Goal: Use online tool/utility: Utilize a website feature to perform a specific function

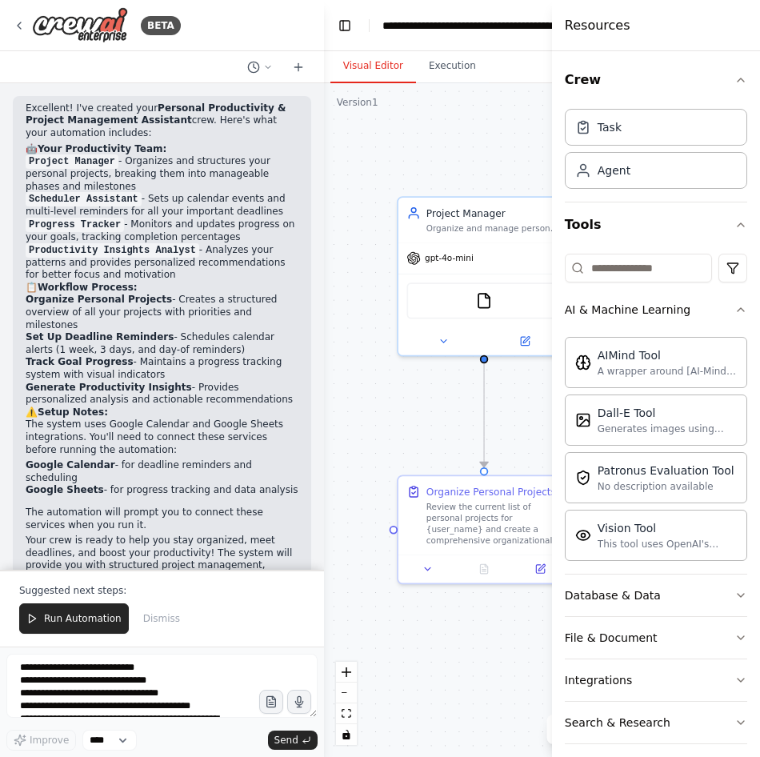
scroll to position [9800, 0]
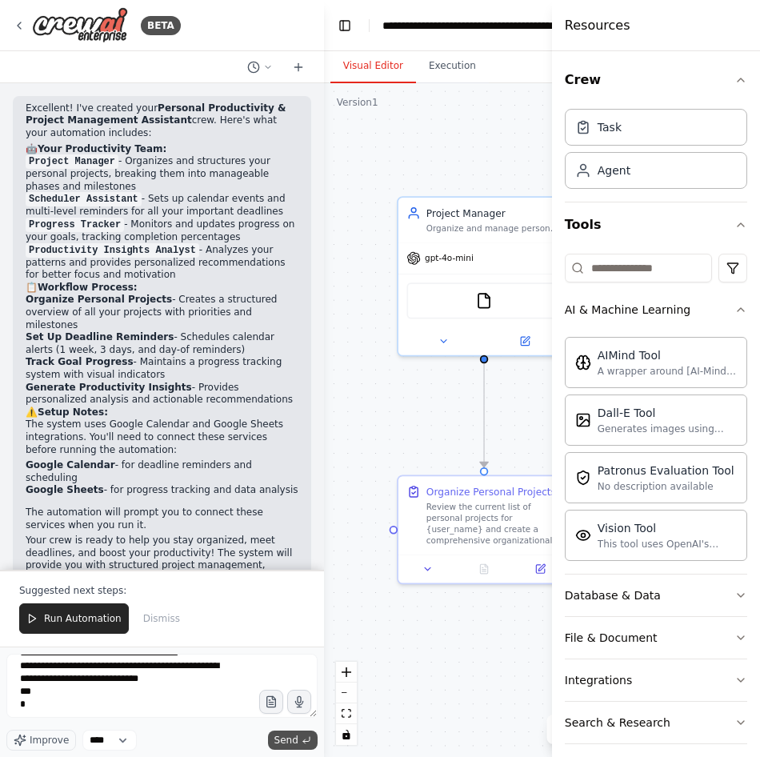
click at [276, 742] on button "Send" at bounding box center [293, 739] width 50 height 19
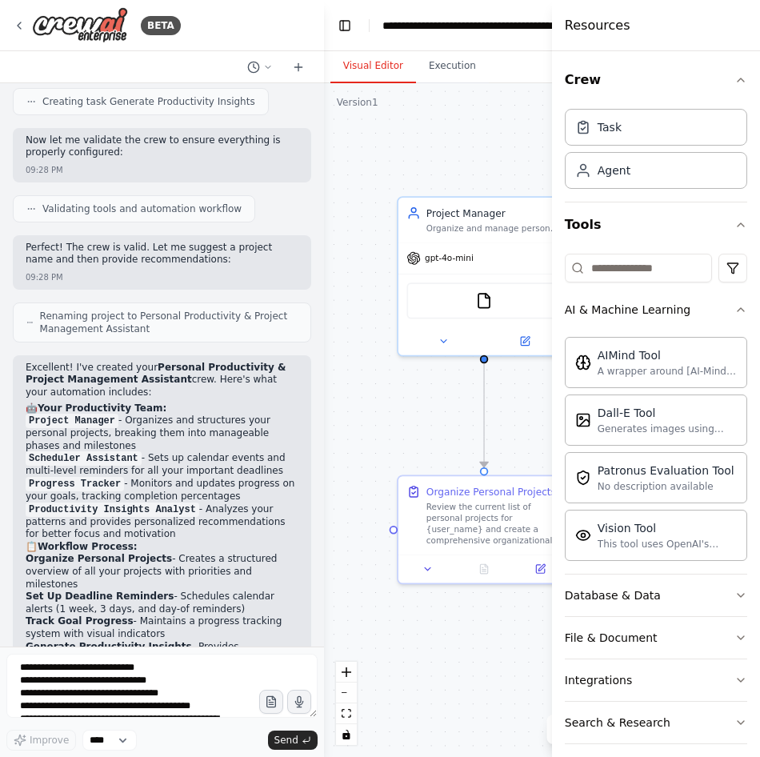
scroll to position [1135, 0]
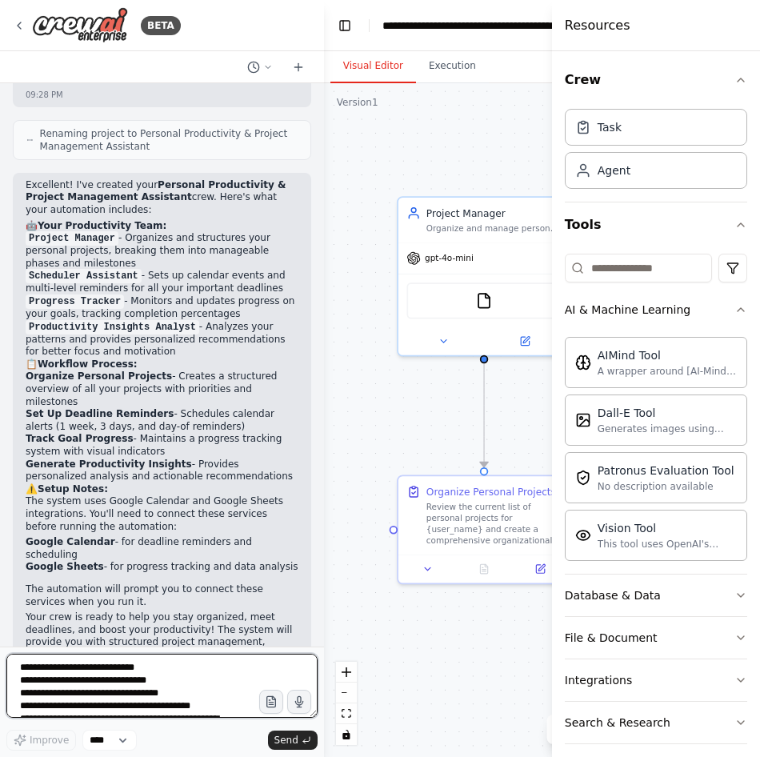
click at [50, 671] on textarea at bounding box center [161, 686] width 311 height 64
paste textarea
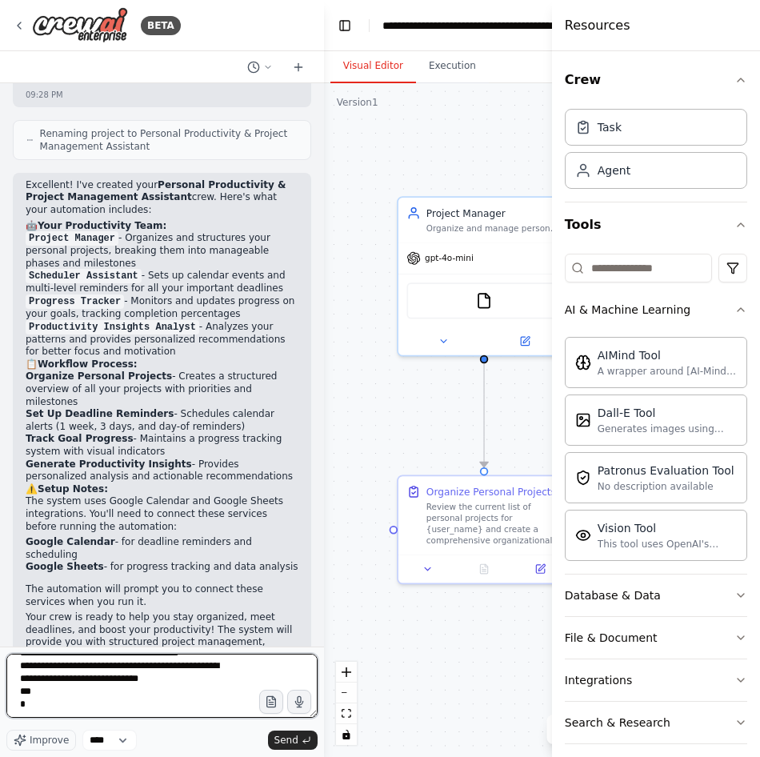
scroll to position [9246, 0]
type textarea "**********"
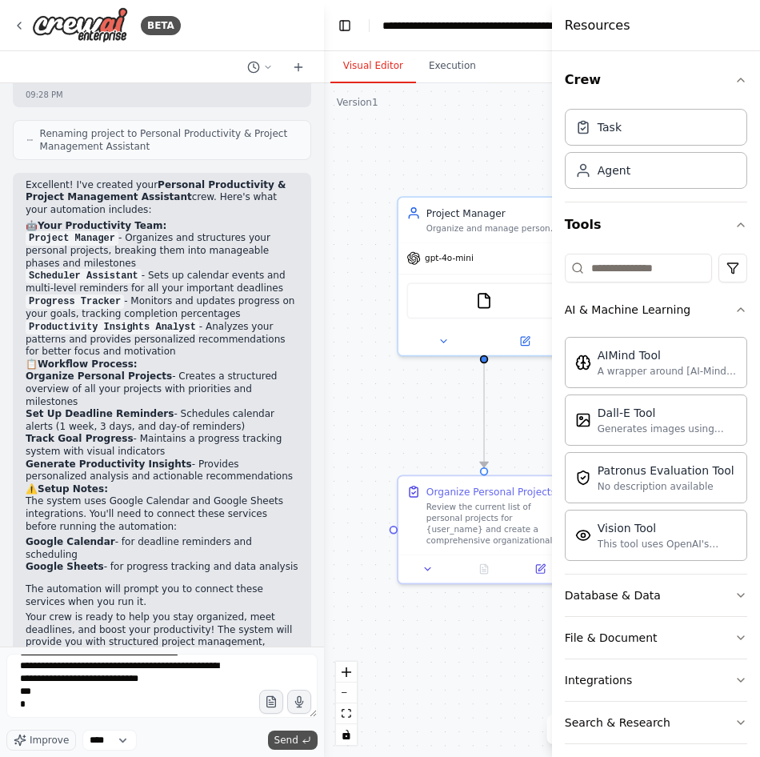
click at [281, 737] on span "Send" at bounding box center [286, 740] width 24 height 13
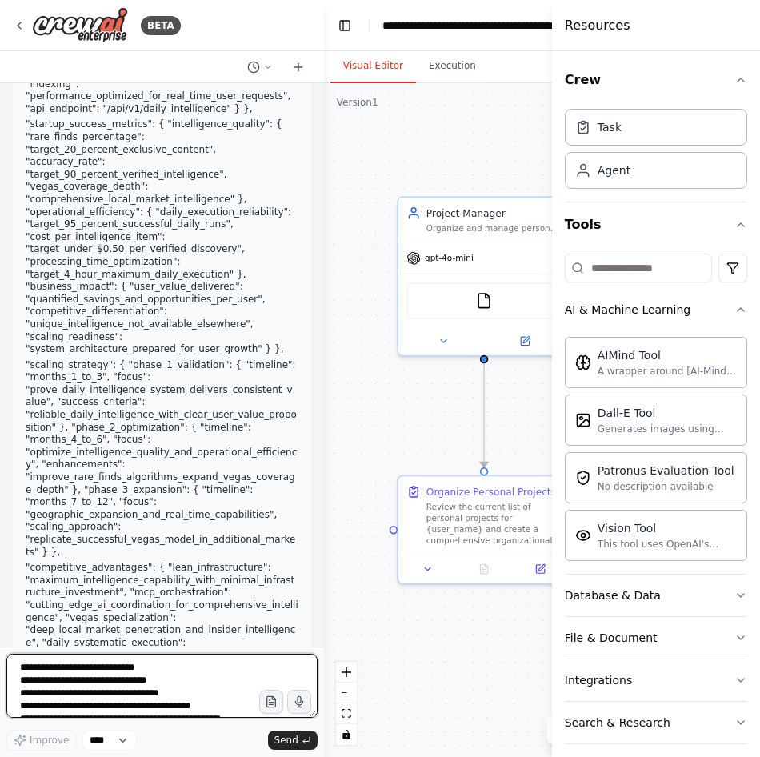
scroll to position [7219, 0]
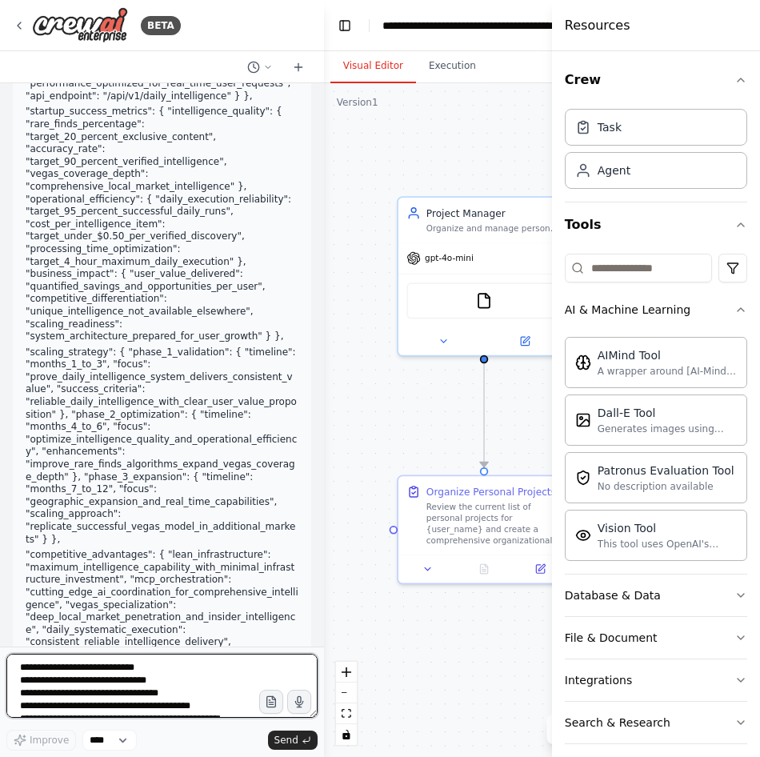
click at [126, 678] on textarea at bounding box center [161, 686] width 311 height 64
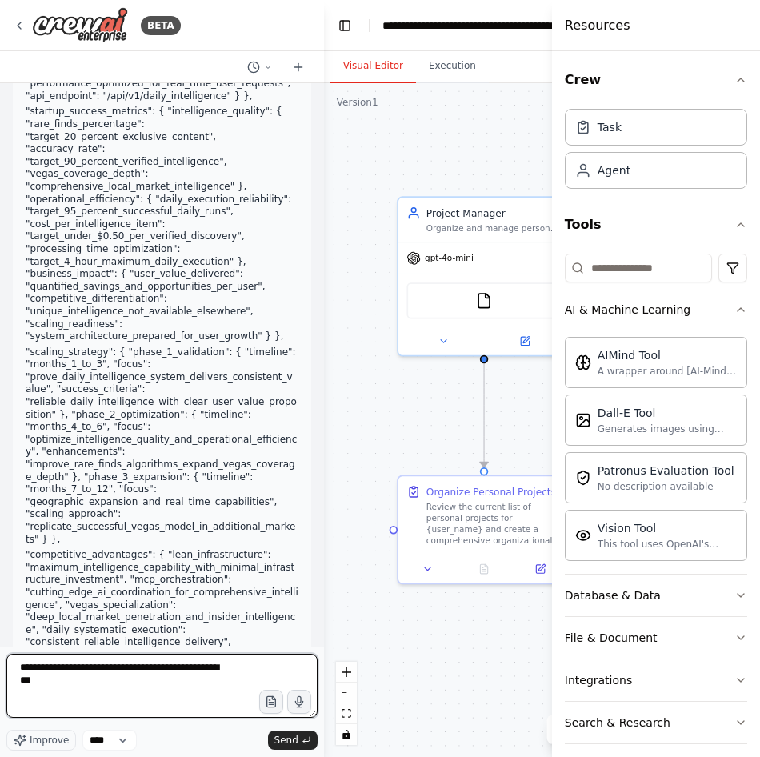
type textarea "**********"
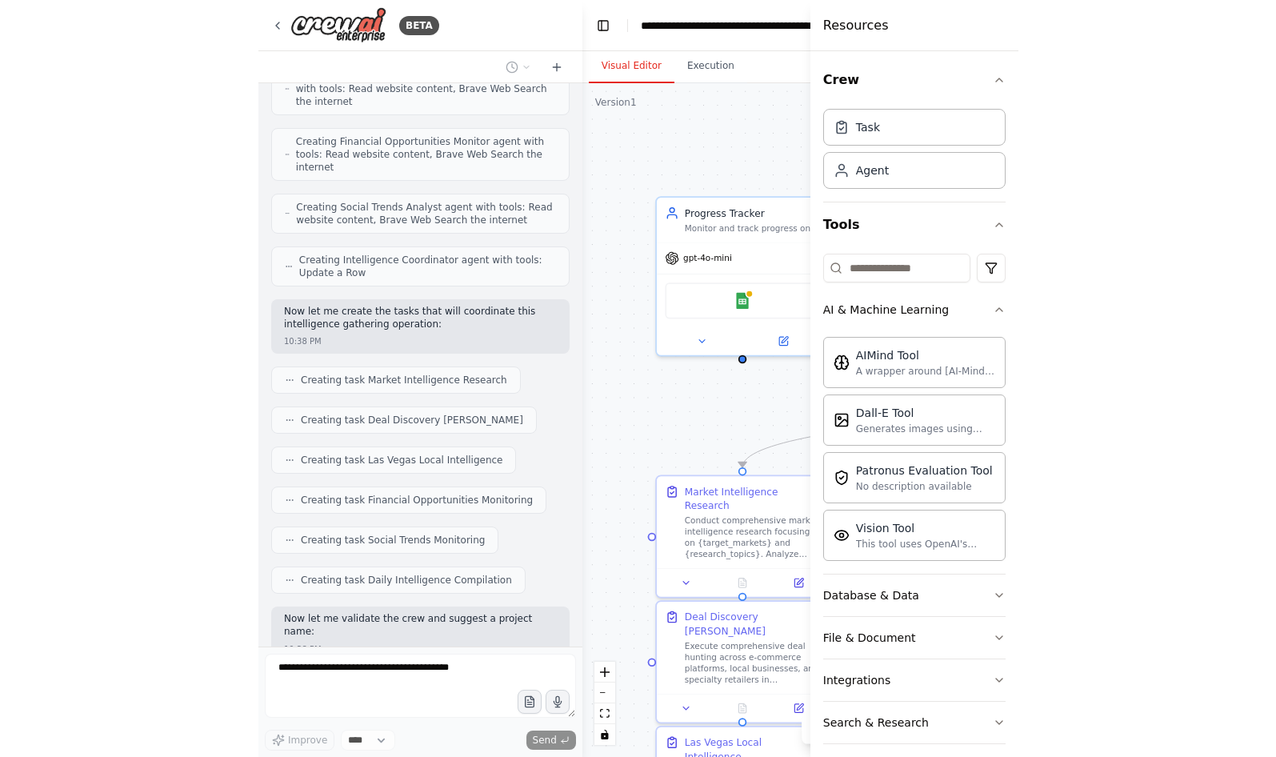
scroll to position [9038, 0]
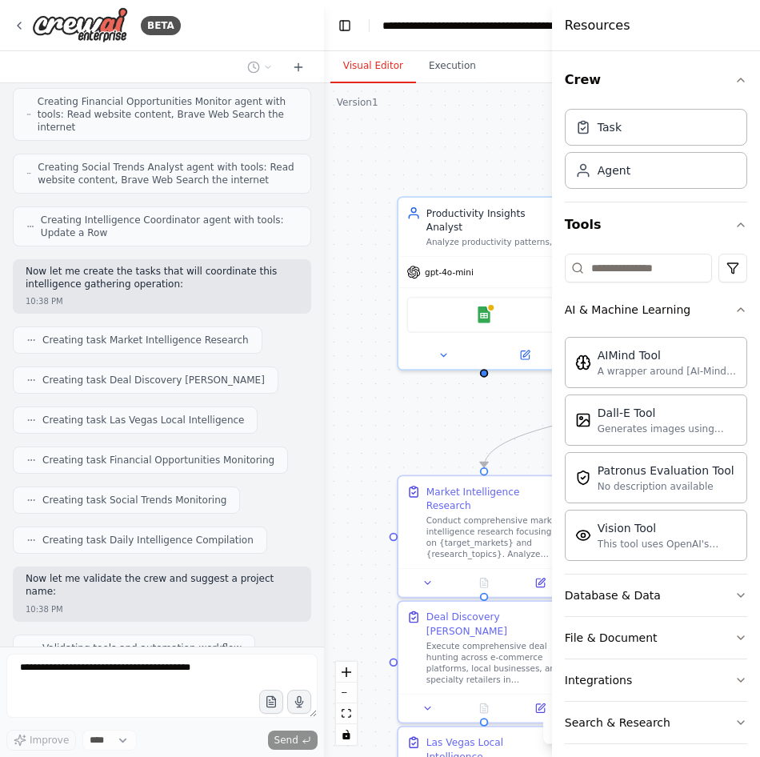
click at [2, 164] on button "Toggle Sidebar" at bounding box center [0, 378] width 13 height 757
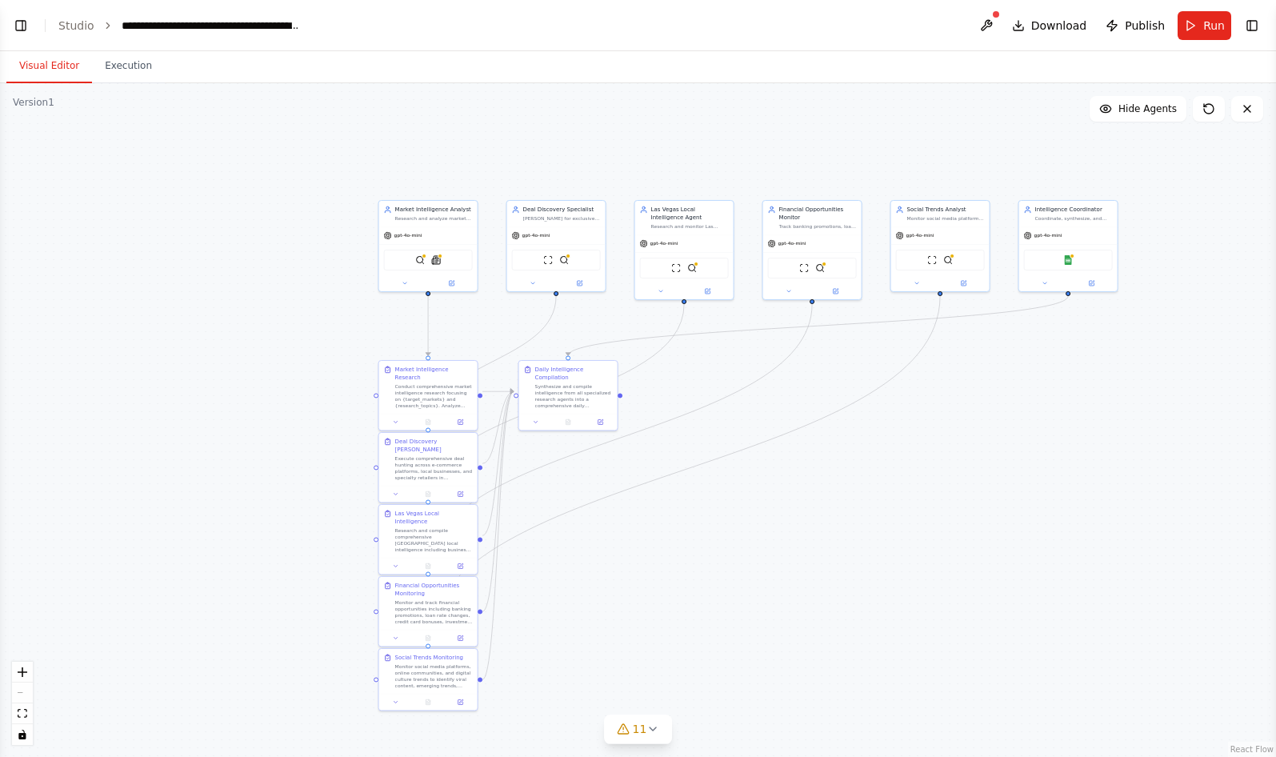
scroll to position [8541, 0]
click at [634, 725] on div "9" at bounding box center [631, 729] width 23 height 16
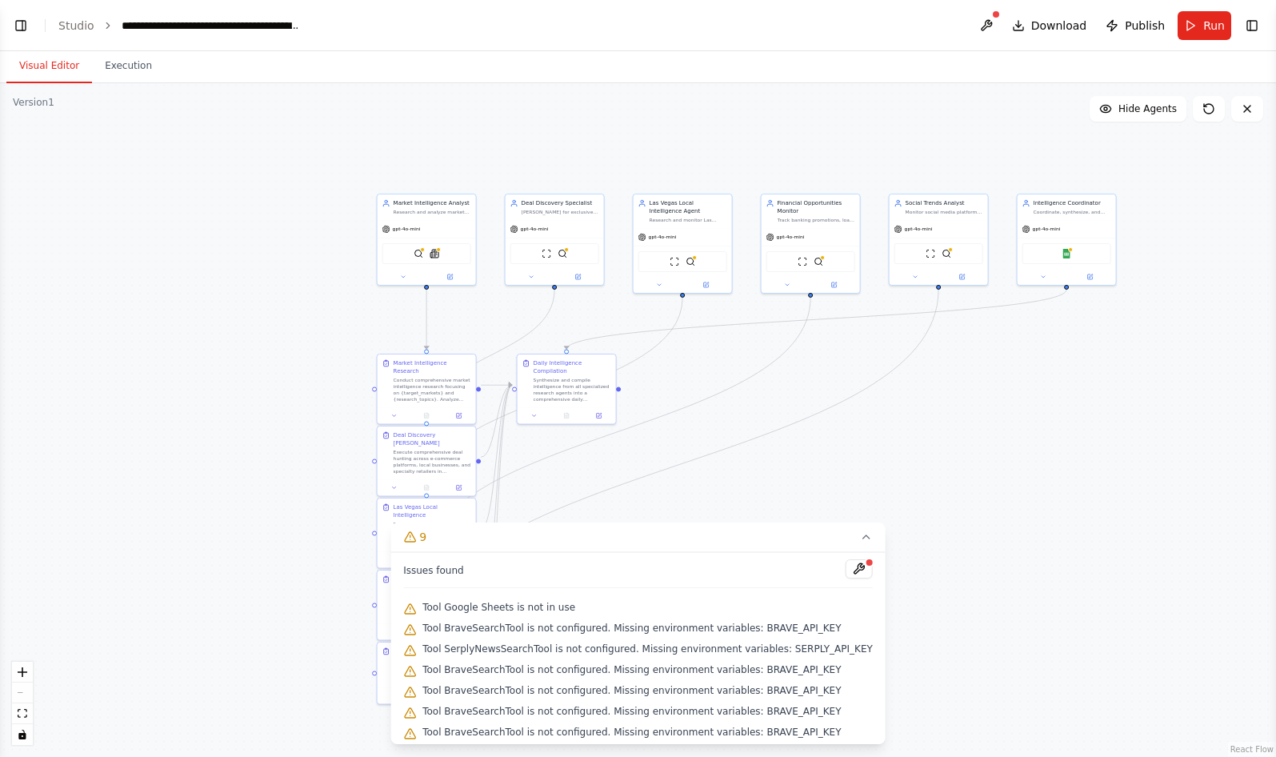
drag, startPoint x: 989, startPoint y: 619, endPoint x: 982, endPoint y: 605, distance: 16.1
click at [759, 613] on div ".deletable-edge-delete-btn { width: 20px; height: 20px; border: 0px solid #ffff…" at bounding box center [638, 420] width 1276 height 674
click at [759, 594] on div ".deletable-edge-delete-btn { width: 20px; height: 20px; border: 0px solid #ffff…" at bounding box center [638, 420] width 1276 height 674
click at [759, 530] on icon at bounding box center [866, 536] width 13 height 13
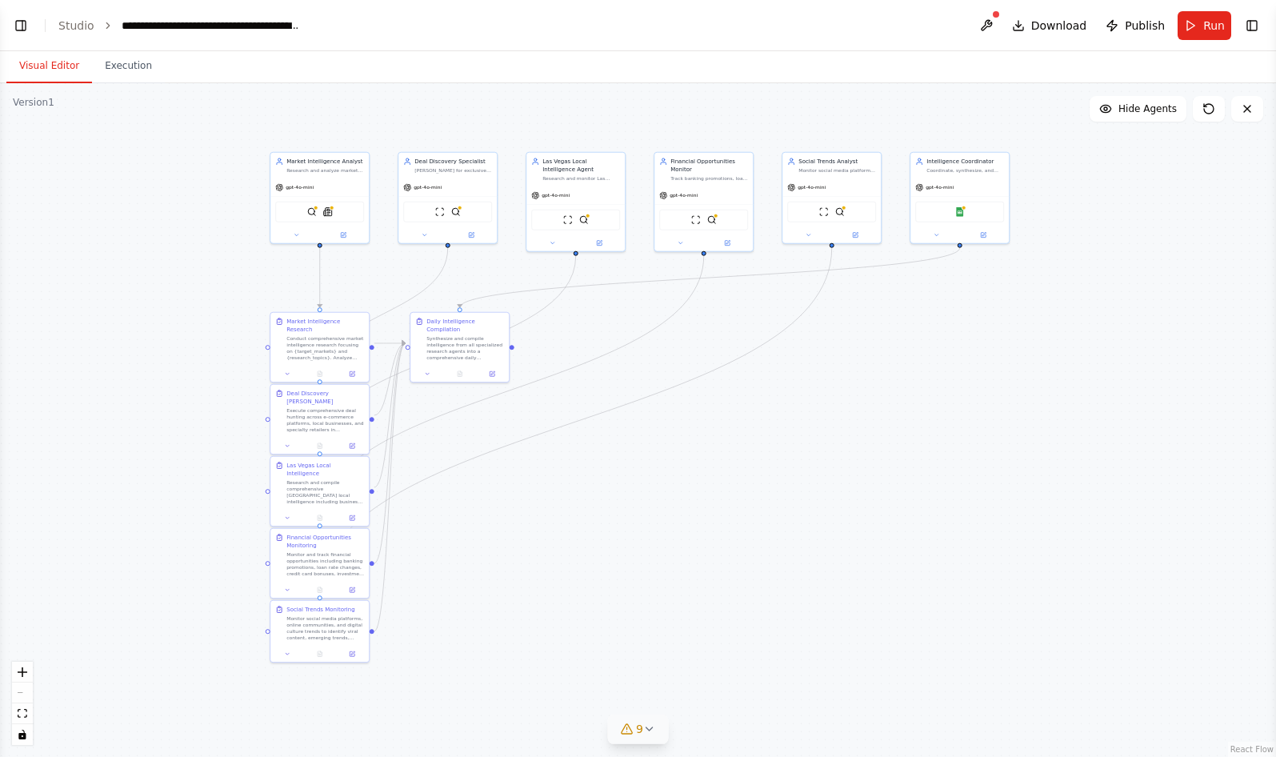
click at [1, 305] on div ".deletable-edge-delete-btn { width: 20px; height: 20px; border: 0px solid #ffff…" at bounding box center [638, 420] width 1276 height 674
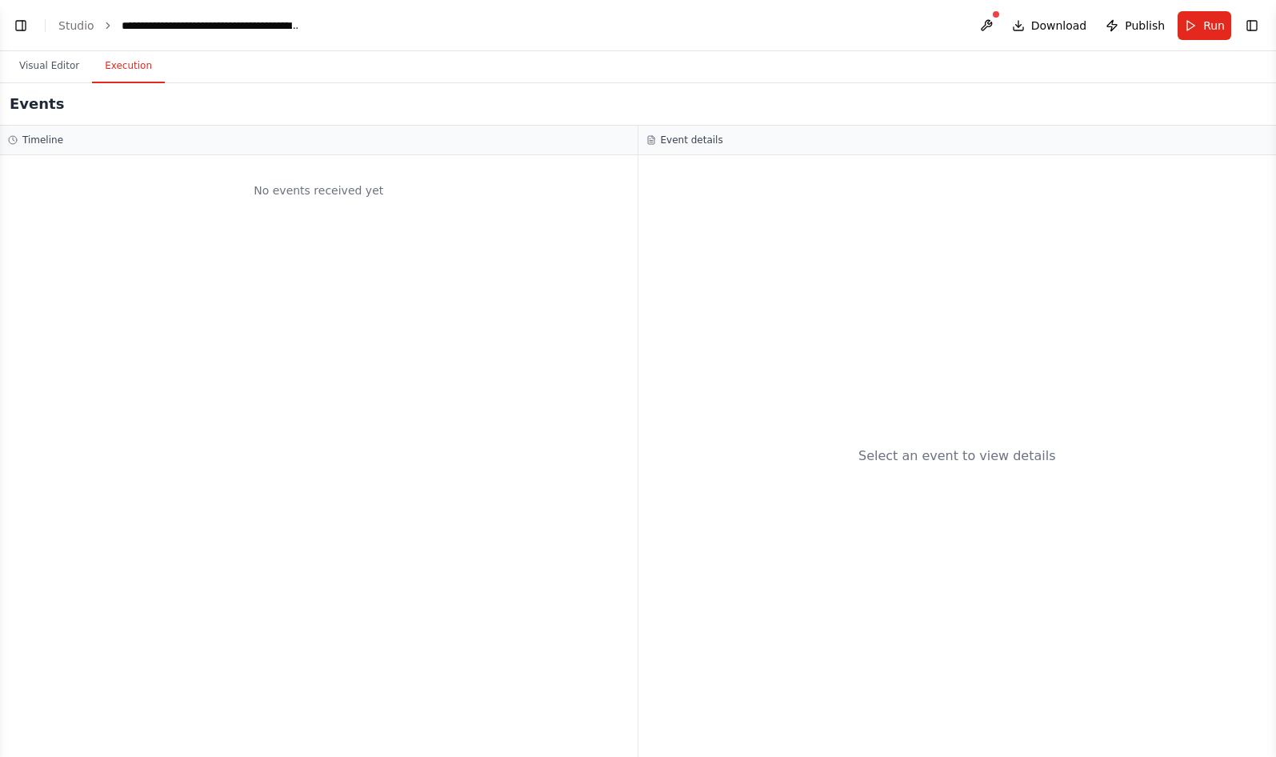
click at [106, 61] on button "Execution" at bounding box center [128, 67] width 73 height 34
click at [62, 74] on button "Visual Editor" at bounding box center [49, 67] width 86 height 34
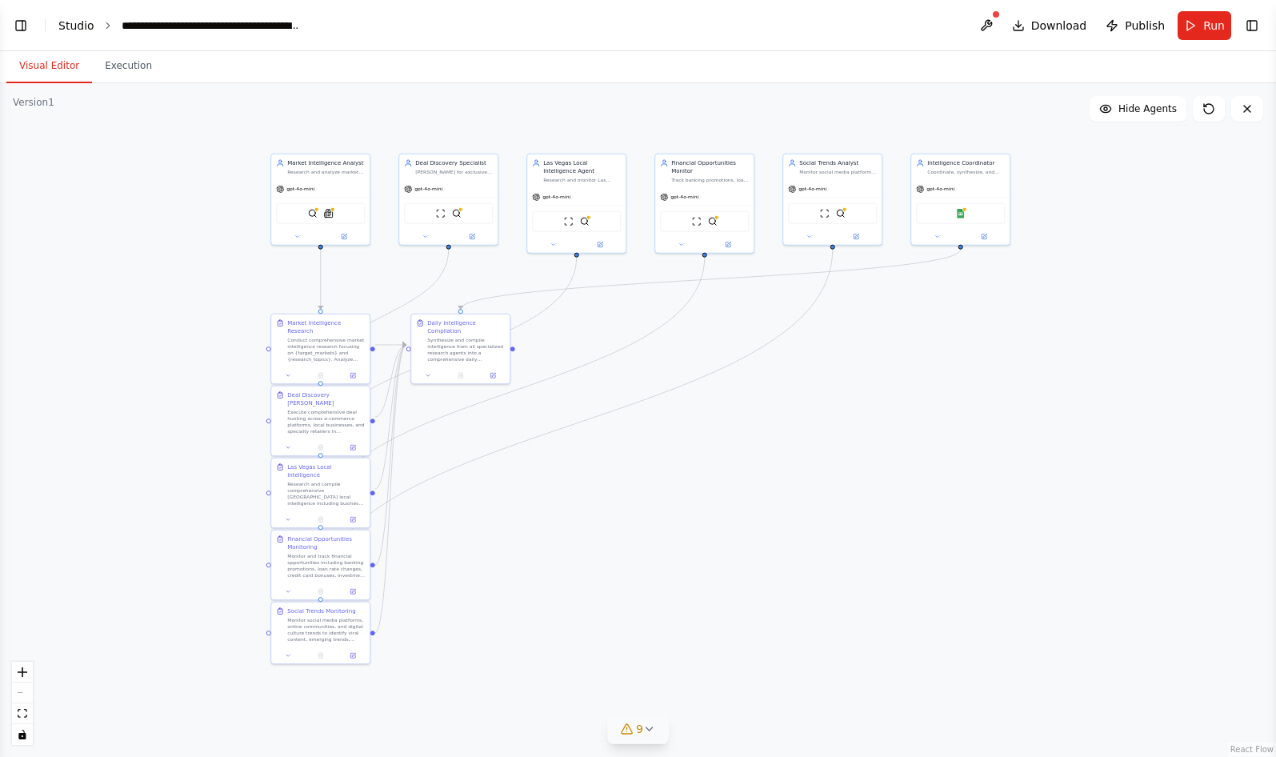
click at [82, 19] on link "Studio" at bounding box center [76, 25] width 36 height 13
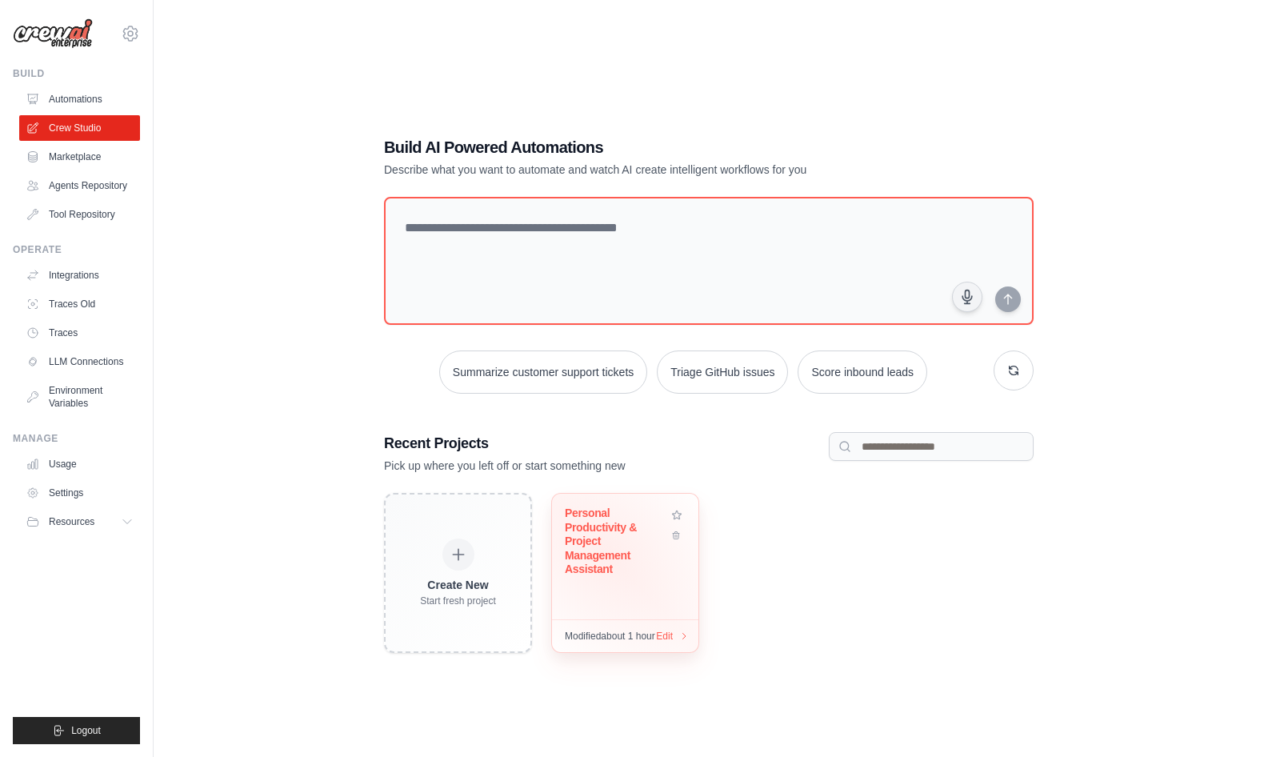
click at [606, 555] on div "Personal Productivity & Project Management Assistant" at bounding box center [616, 541] width 103 height 70
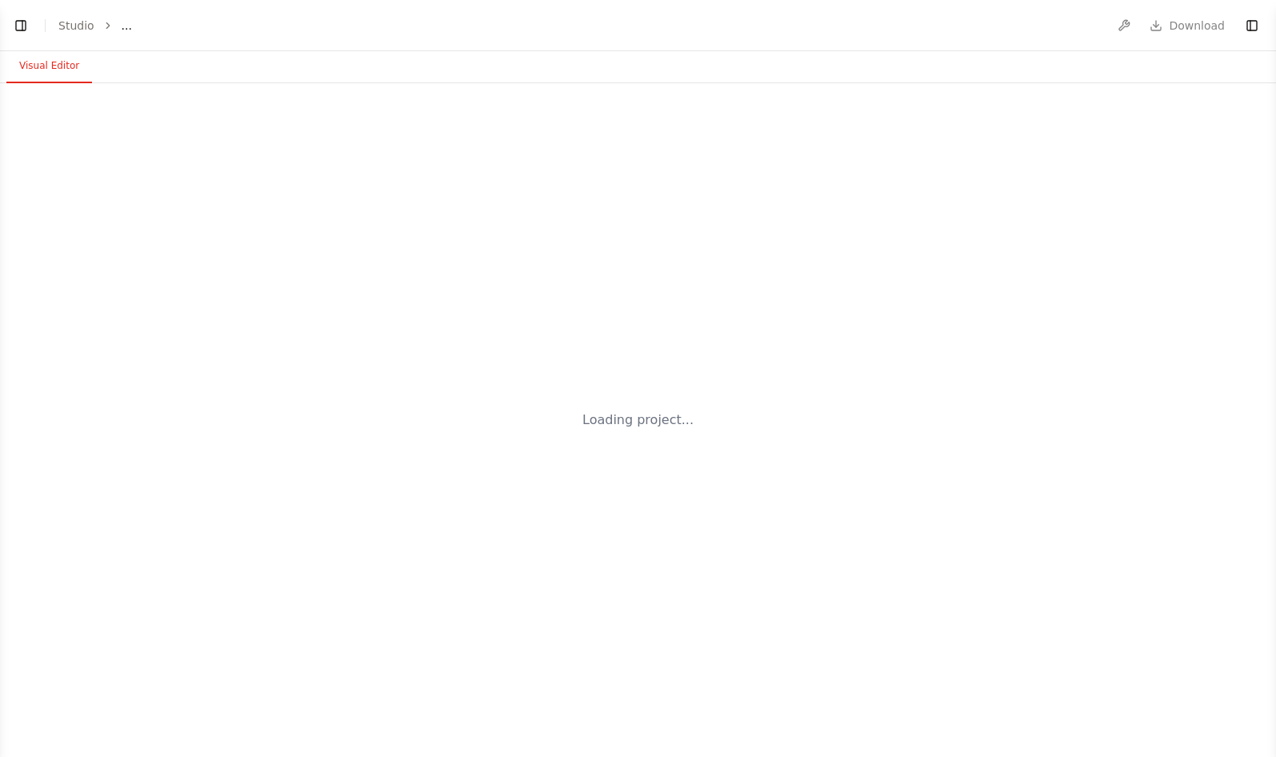
select select "****"
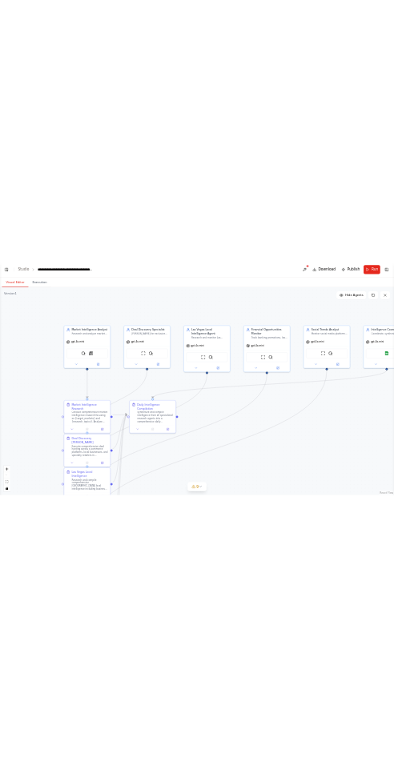
scroll to position [8541, 0]
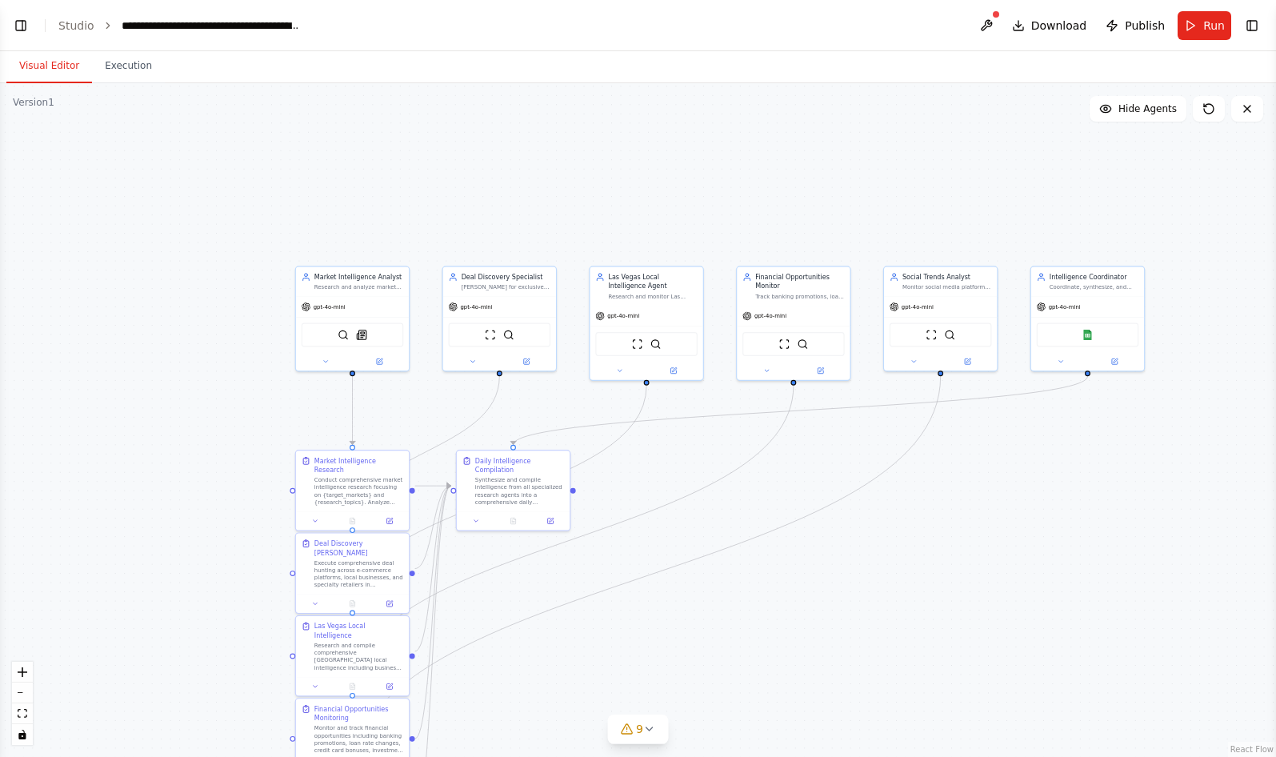
click at [24, 110] on div ".deletable-edge-delete-btn { width: 20px; height: 20px; border: 0px solid #ffff…" at bounding box center [638, 420] width 1276 height 674
click at [999, 26] on button at bounding box center [987, 25] width 26 height 29
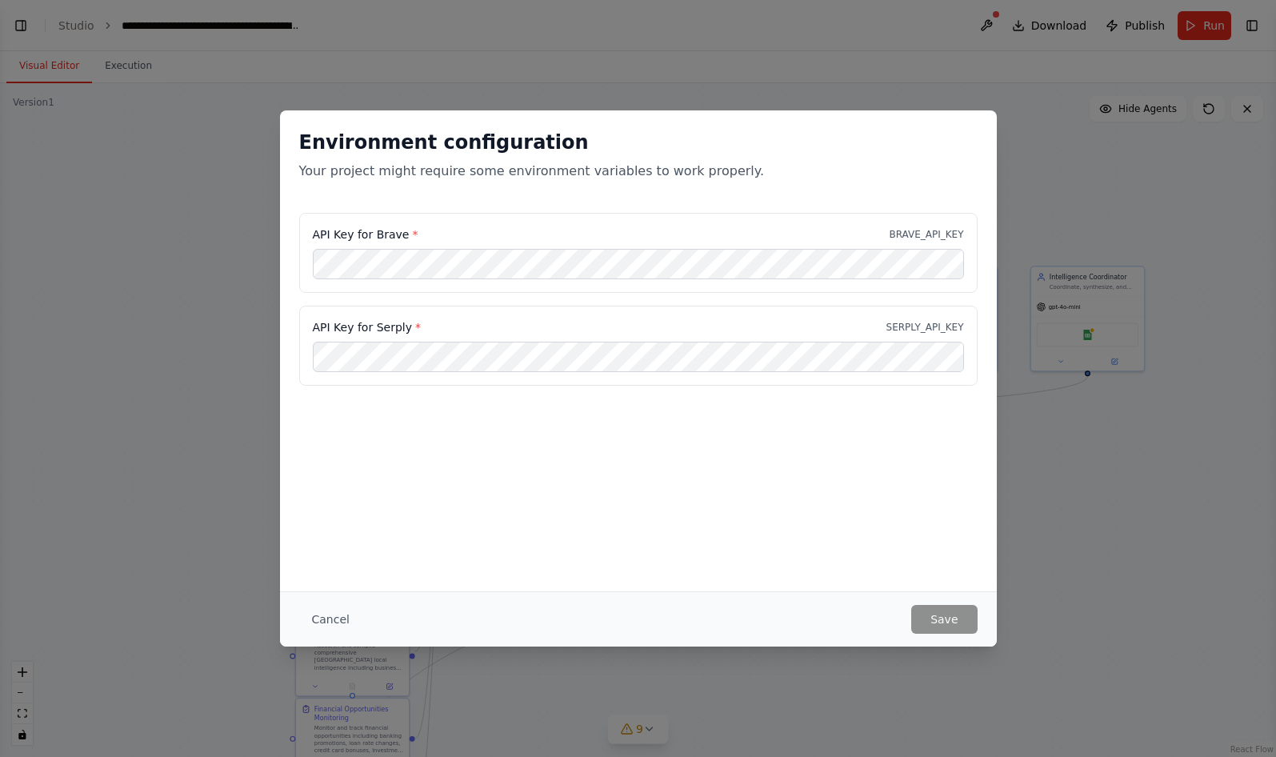
click at [1002, 183] on div "Environment configuration Your project might require some environment variables…" at bounding box center [638, 378] width 1276 height 757
click at [338, 622] on button "Cancel" at bounding box center [330, 619] width 63 height 29
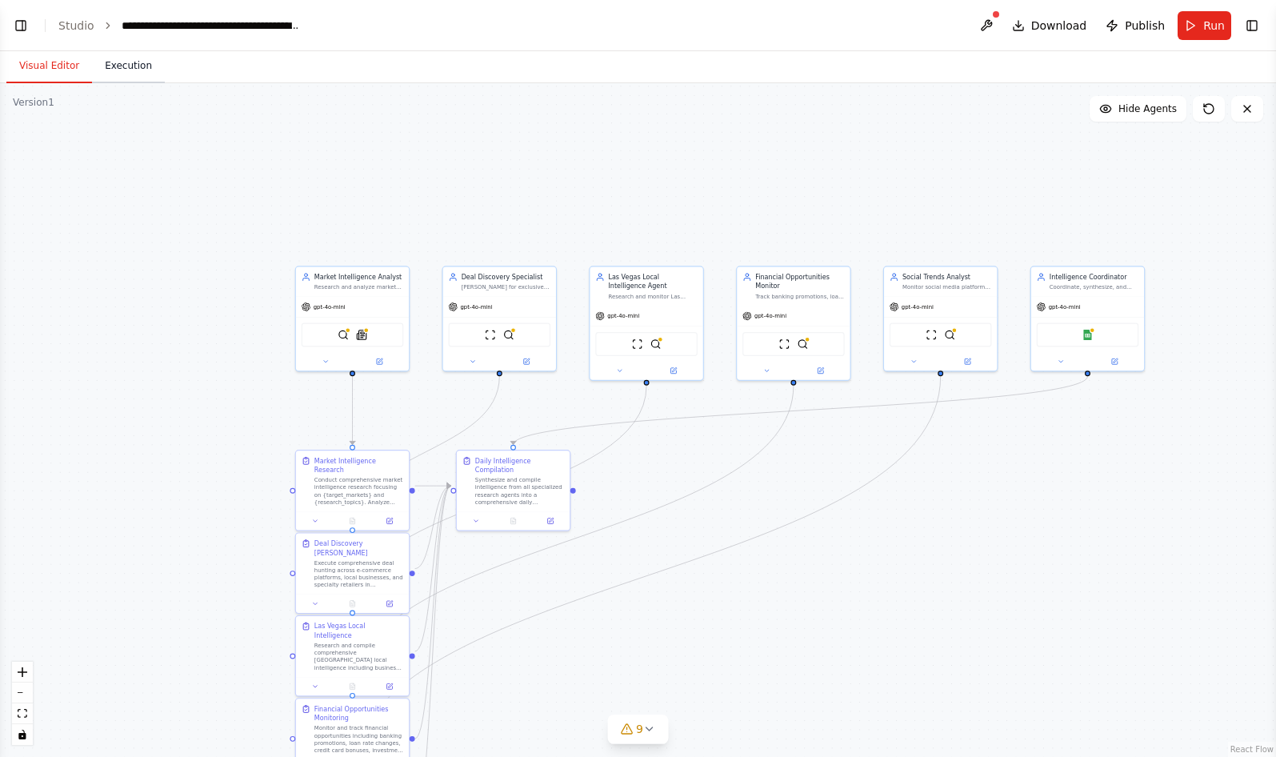
drag, startPoint x: 83, startPoint y: 66, endPoint x: 127, endPoint y: 64, distance: 44.0
click at [114, 64] on div "Visual Editor Execution" at bounding box center [85, 67] width 158 height 32
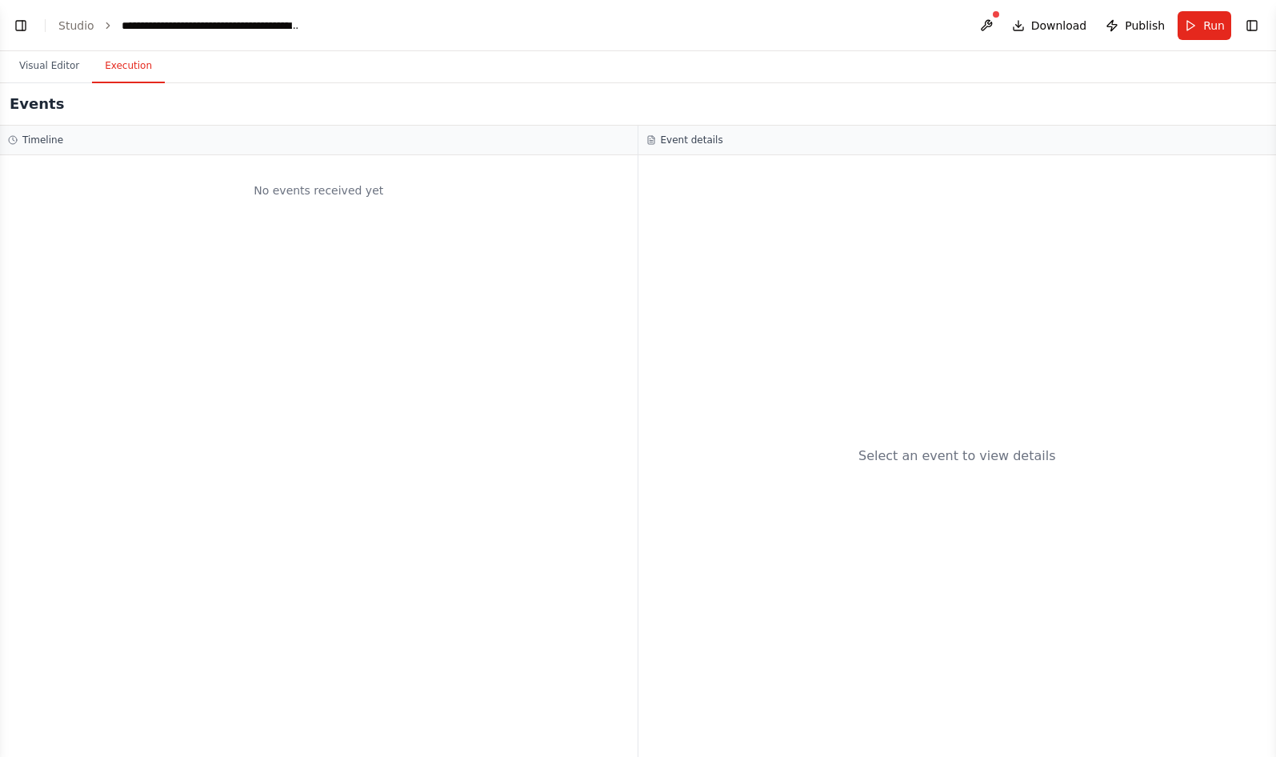
click at [129, 64] on button "Execution" at bounding box center [128, 67] width 73 height 34
click at [60, 58] on button "Visual Editor" at bounding box center [49, 67] width 86 height 34
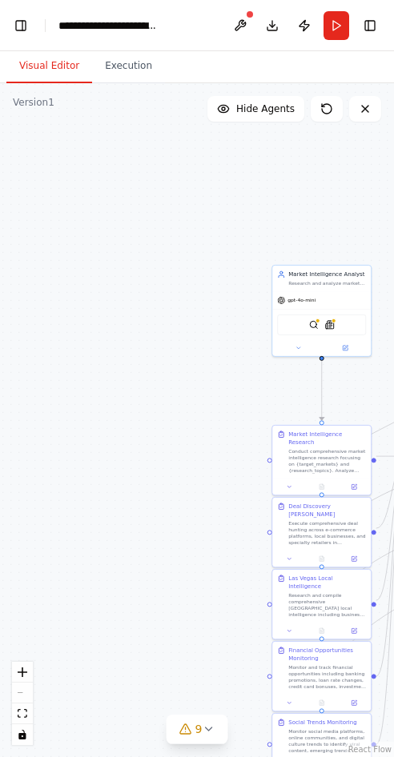
click at [32, 24] on header "**********" at bounding box center [197, 25] width 394 height 51
click at [24, 23] on button "Toggle Left Sidebar" at bounding box center [21, 25] width 22 height 22
click at [15, 22] on button "Toggle Left Sidebar" at bounding box center [21, 25] width 22 height 22
click at [29, 27] on button "Toggle Left Sidebar" at bounding box center [21, 25] width 22 height 22
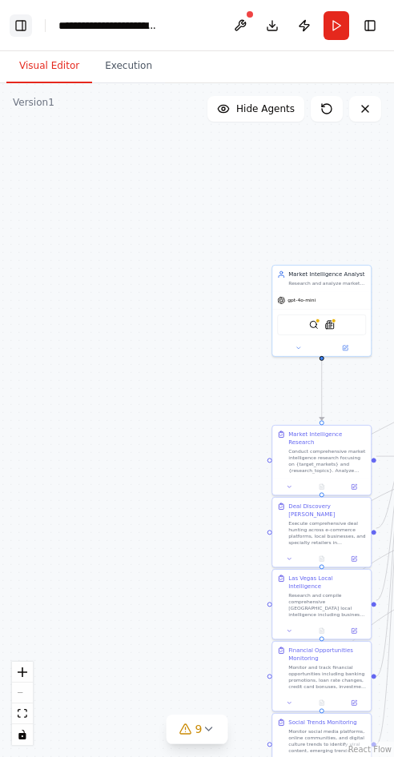
click at [28, 27] on button "Toggle Left Sidebar" at bounding box center [21, 25] width 22 height 22
click at [14, 18] on button "Toggle Left Sidebar" at bounding box center [21, 25] width 22 height 22
click at [15, 18] on button "Toggle Left Sidebar" at bounding box center [21, 25] width 22 height 22
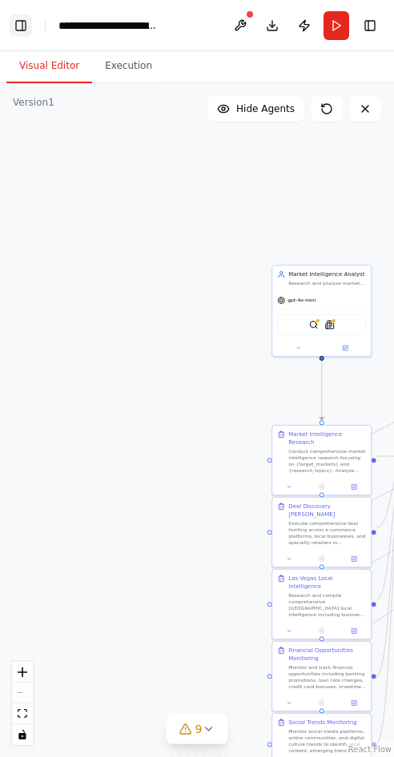
click at [14, 14] on button "Toggle Left Sidebar" at bounding box center [21, 25] width 22 height 22
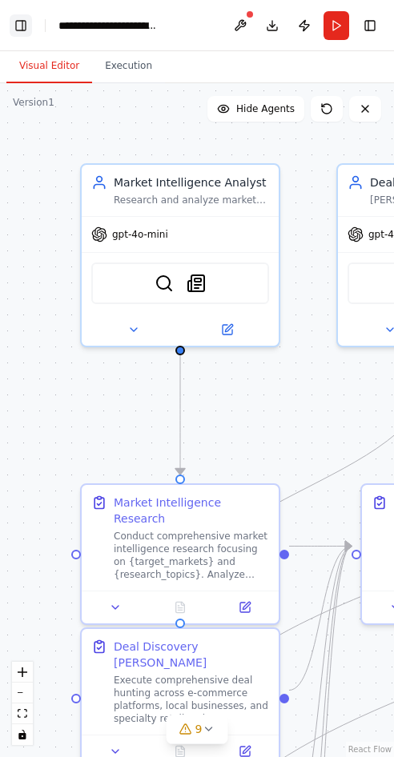
click at [13, 22] on button "Toggle Left Sidebar" at bounding box center [21, 25] width 22 height 22
drag, startPoint x: -96, startPoint y: 20, endPoint x: -1099, endPoint y: -44, distance: 1005.2
click at [0, 0] on html "**********" at bounding box center [197, 378] width 394 height 757
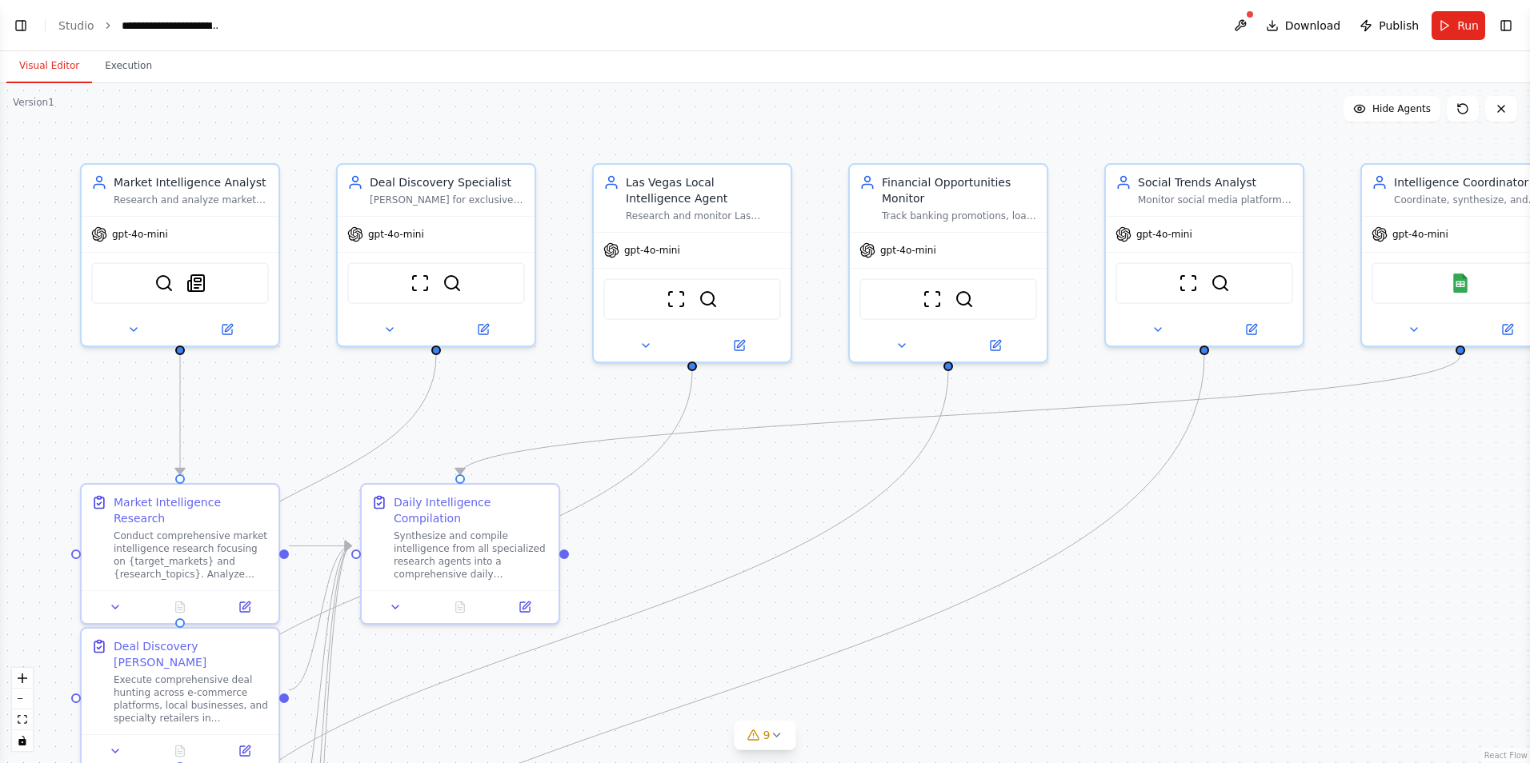
select select "****"
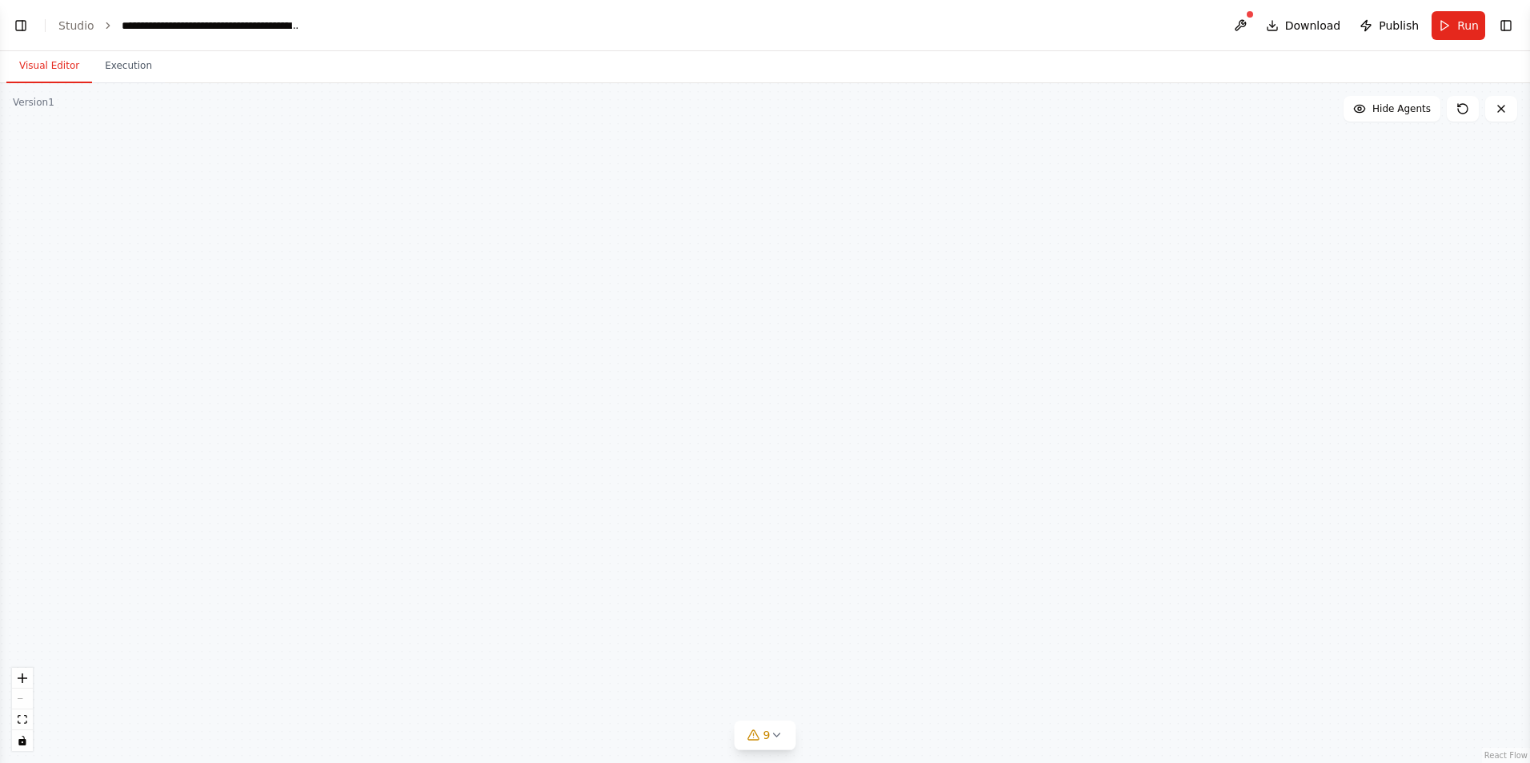
scroll to position [9502, 0]
click at [29, 32] on button "Toggle Left Sidebar" at bounding box center [21, 25] width 22 height 22
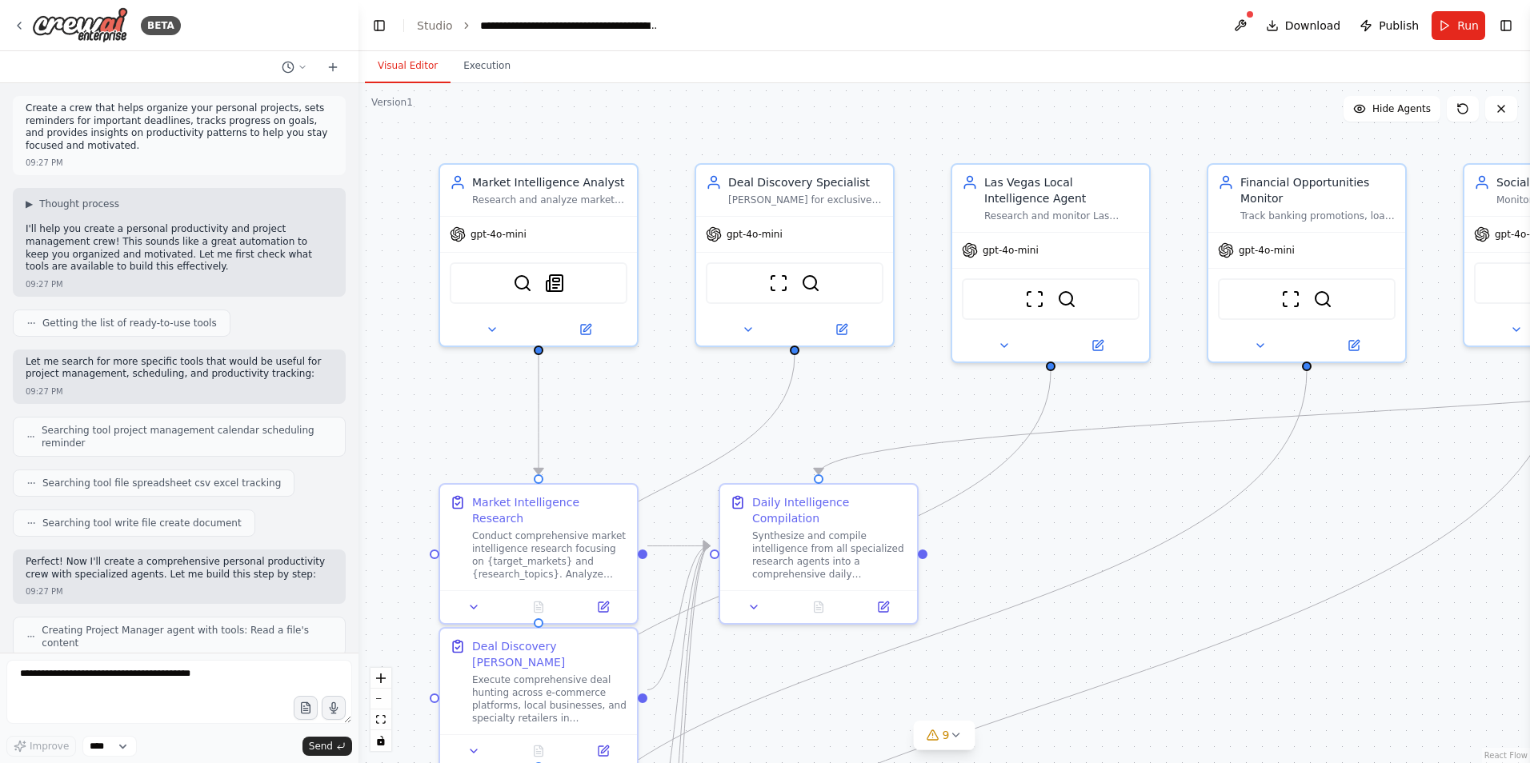
scroll to position [8534, 0]
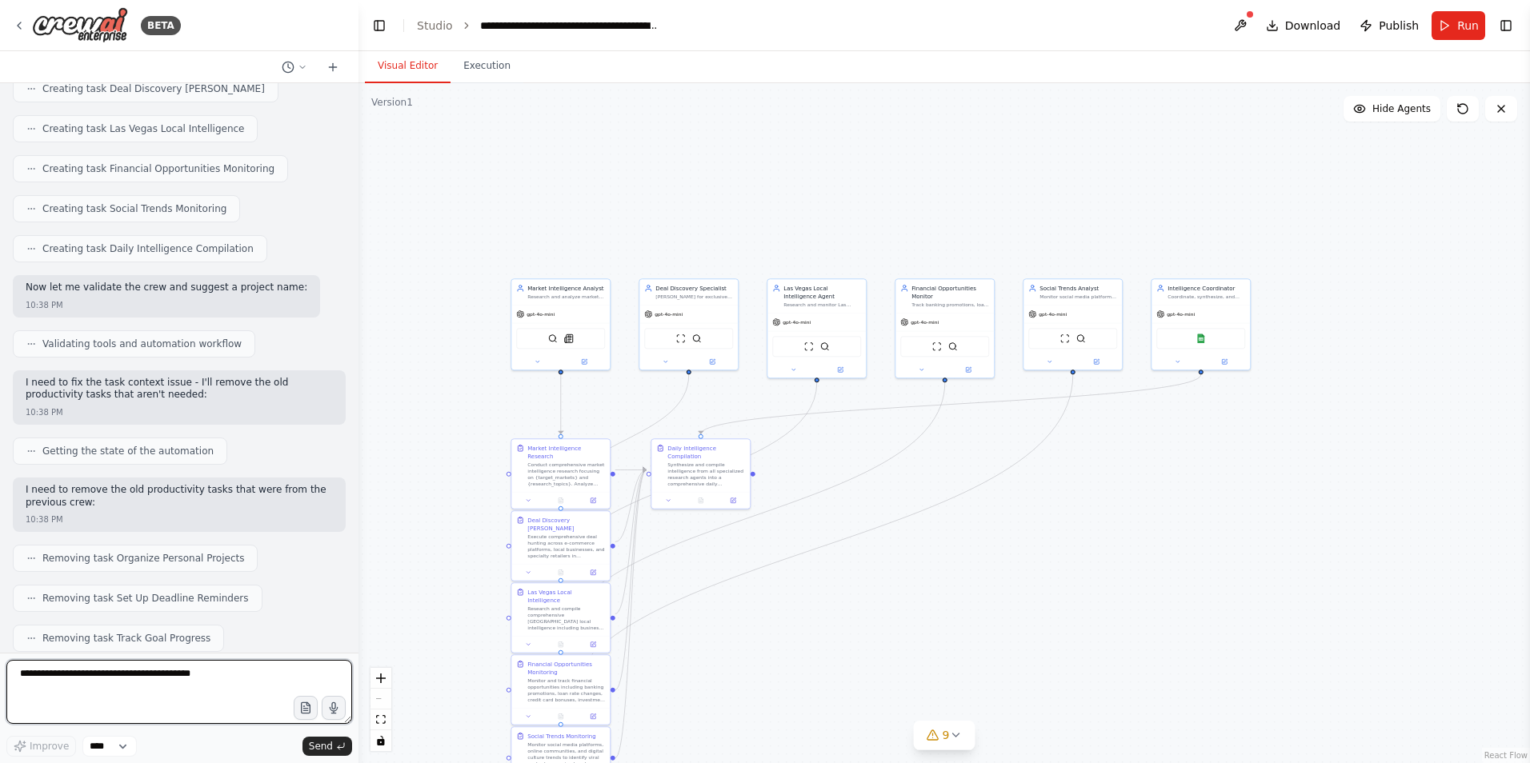
drag, startPoint x: 136, startPoint y: 681, endPoint x: 150, endPoint y: 697, distance: 21.5
click at [137, 681] on textarea at bounding box center [179, 692] width 346 height 64
type textarea "**********"
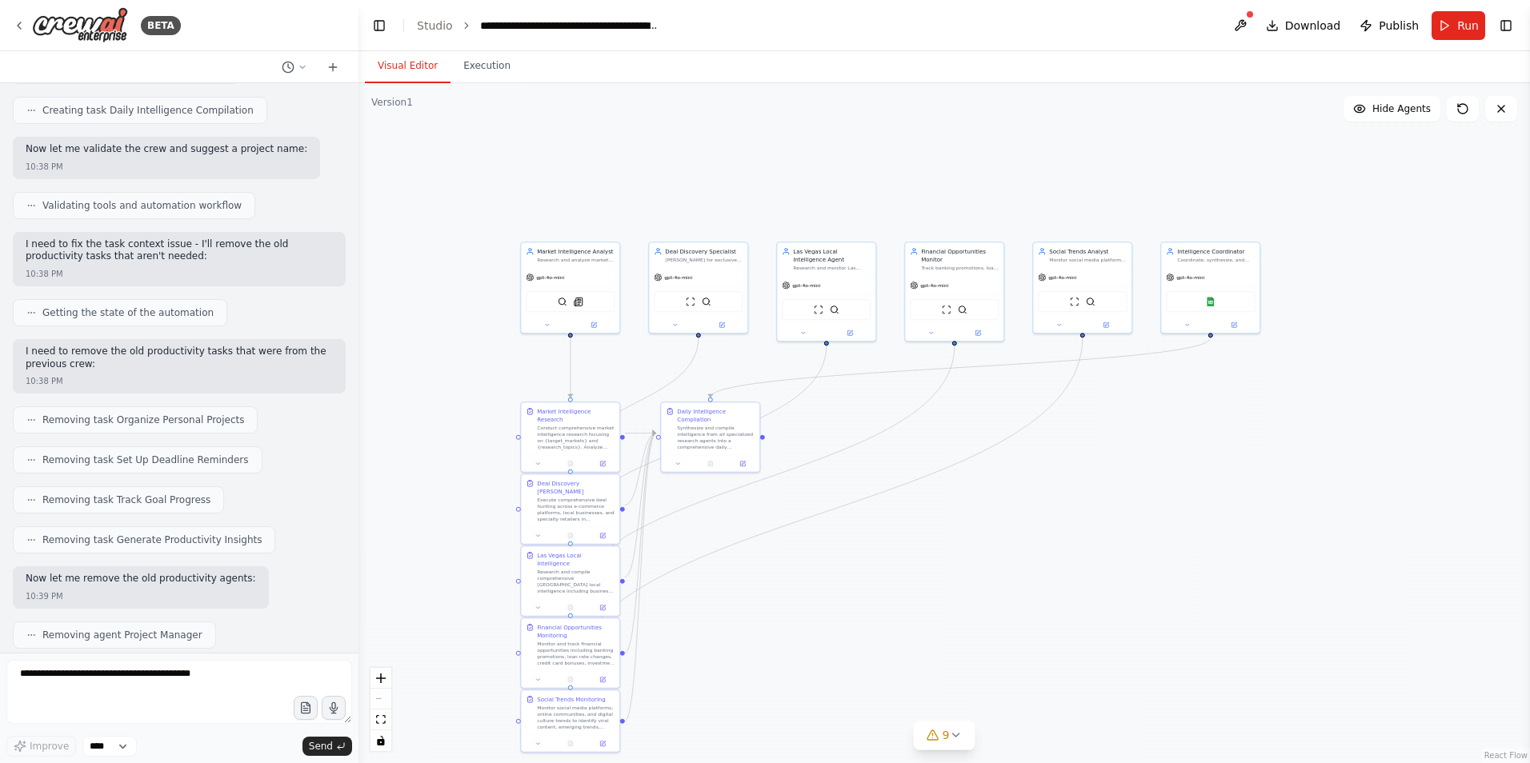
scroll to position [8685, 0]
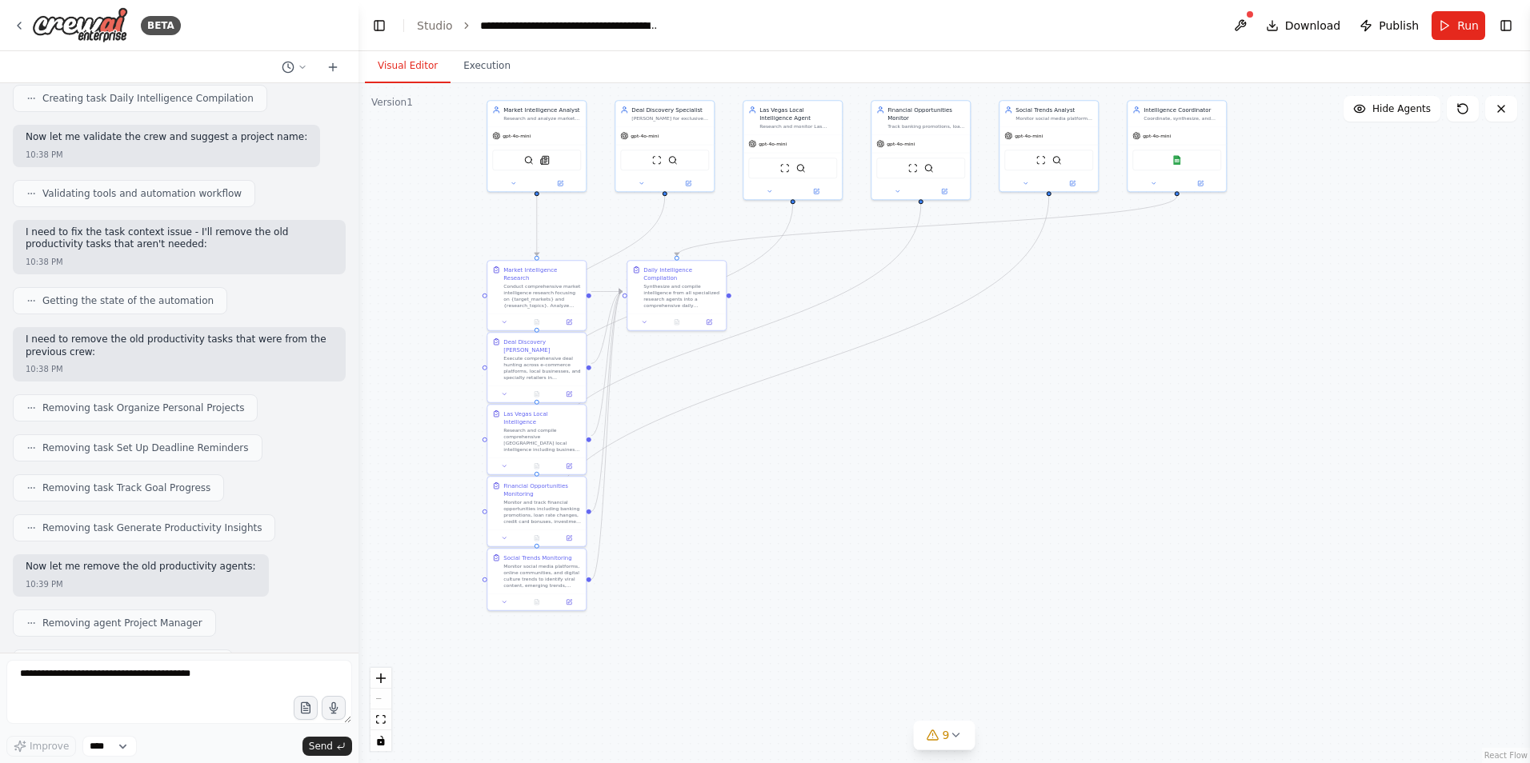
drag, startPoint x: 410, startPoint y: 270, endPoint x: 379, endPoint y: 104, distance: 169.3
click at [380, 103] on div "Version 1 Show Tools Hide Agents .deletable-edge-delete-btn { width: 20px; heig…" at bounding box center [943, 423] width 1171 height 680
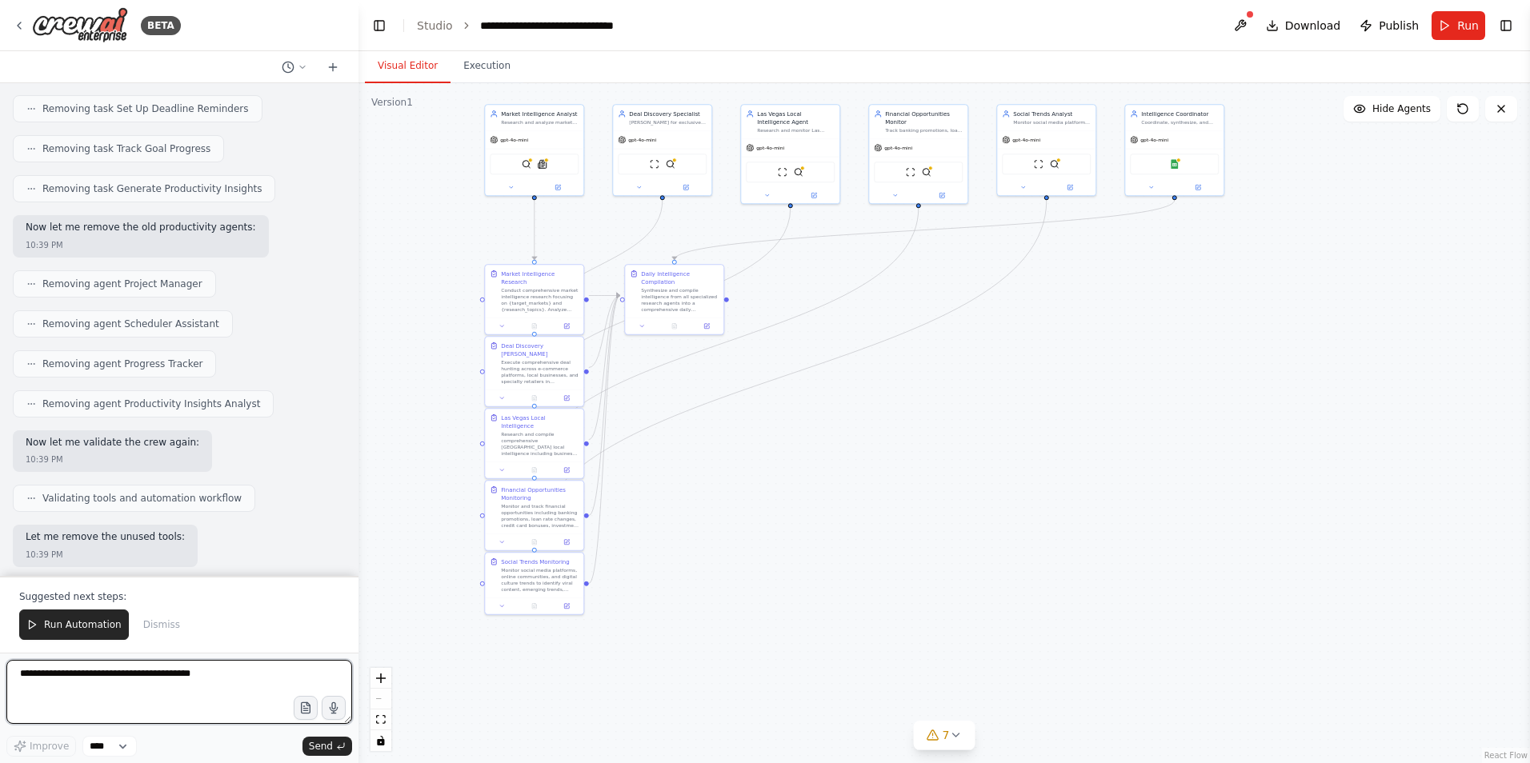
scroll to position [9114, 0]
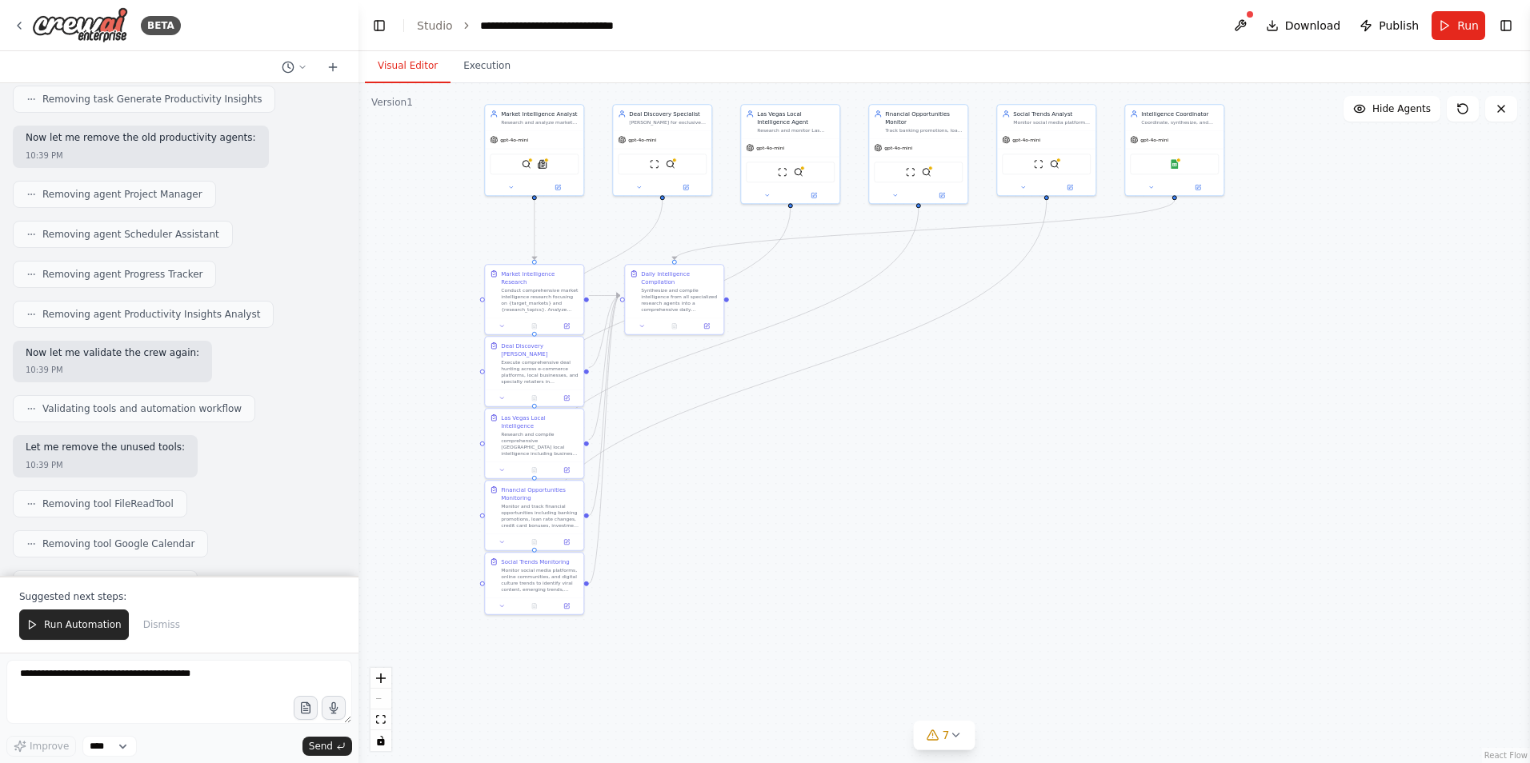
click at [91, 623] on span "Run Automation" at bounding box center [83, 624] width 78 height 13
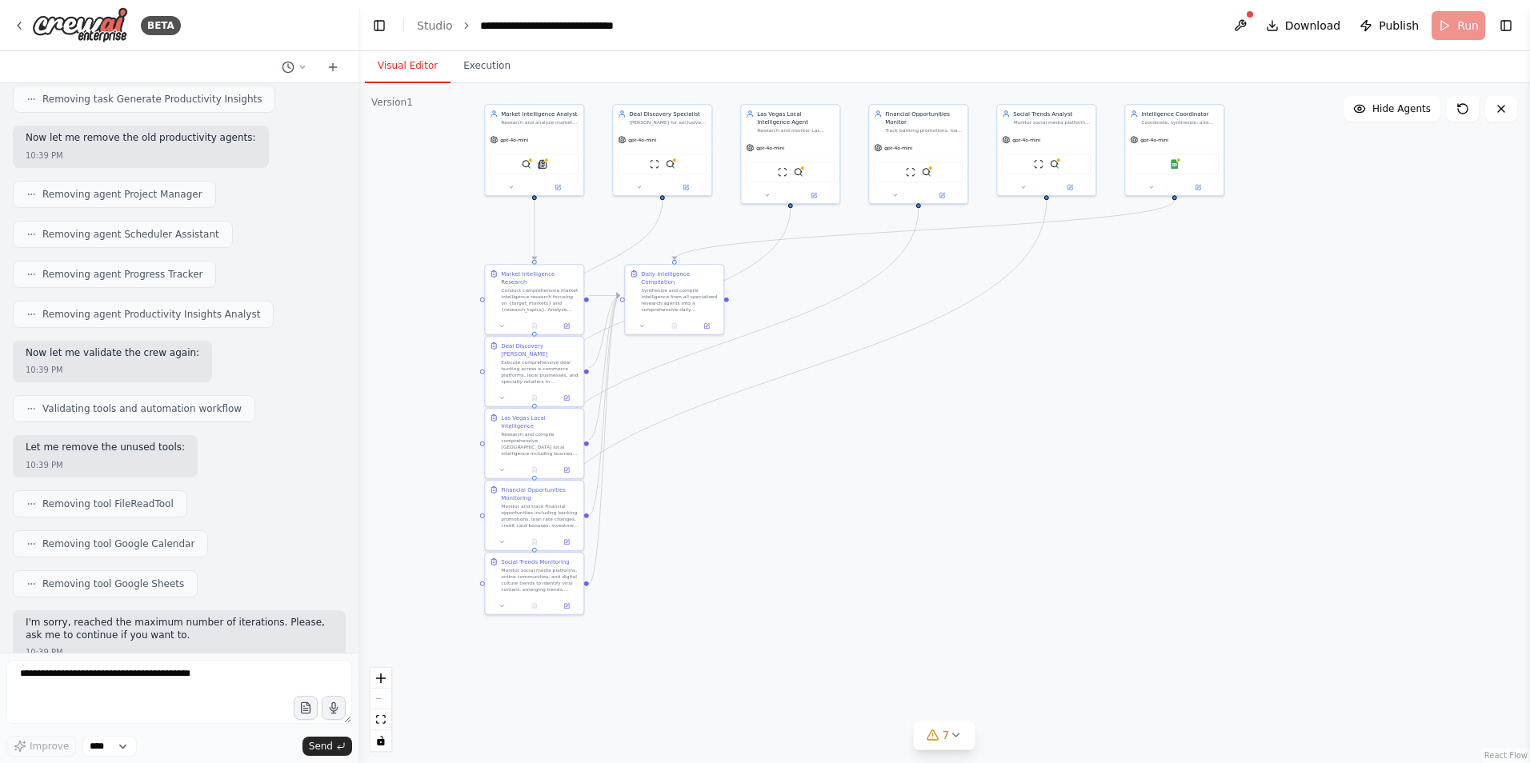
scroll to position [9037, 0]
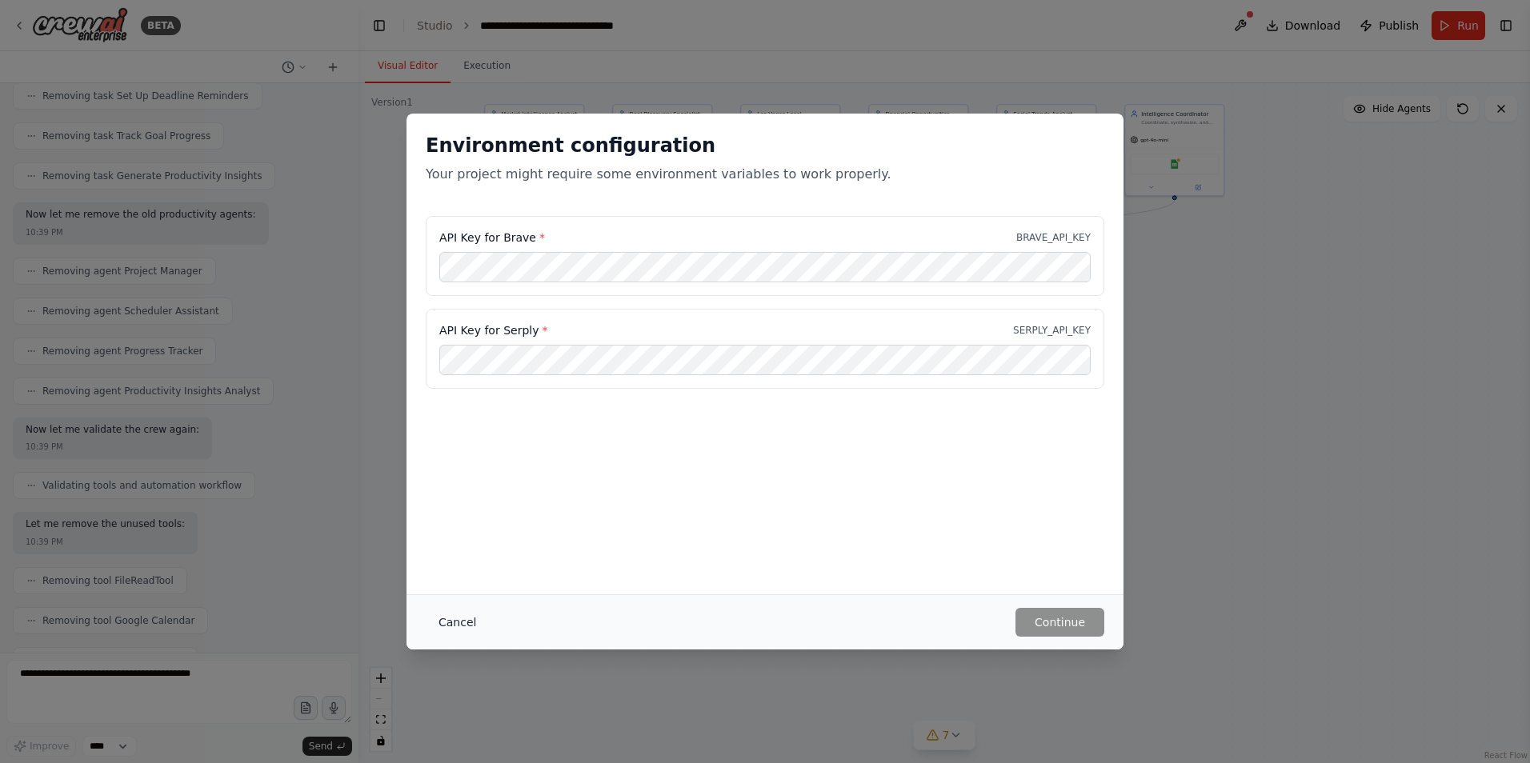
click at [448, 626] on button "Cancel" at bounding box center [457, 622] width 63 height 29
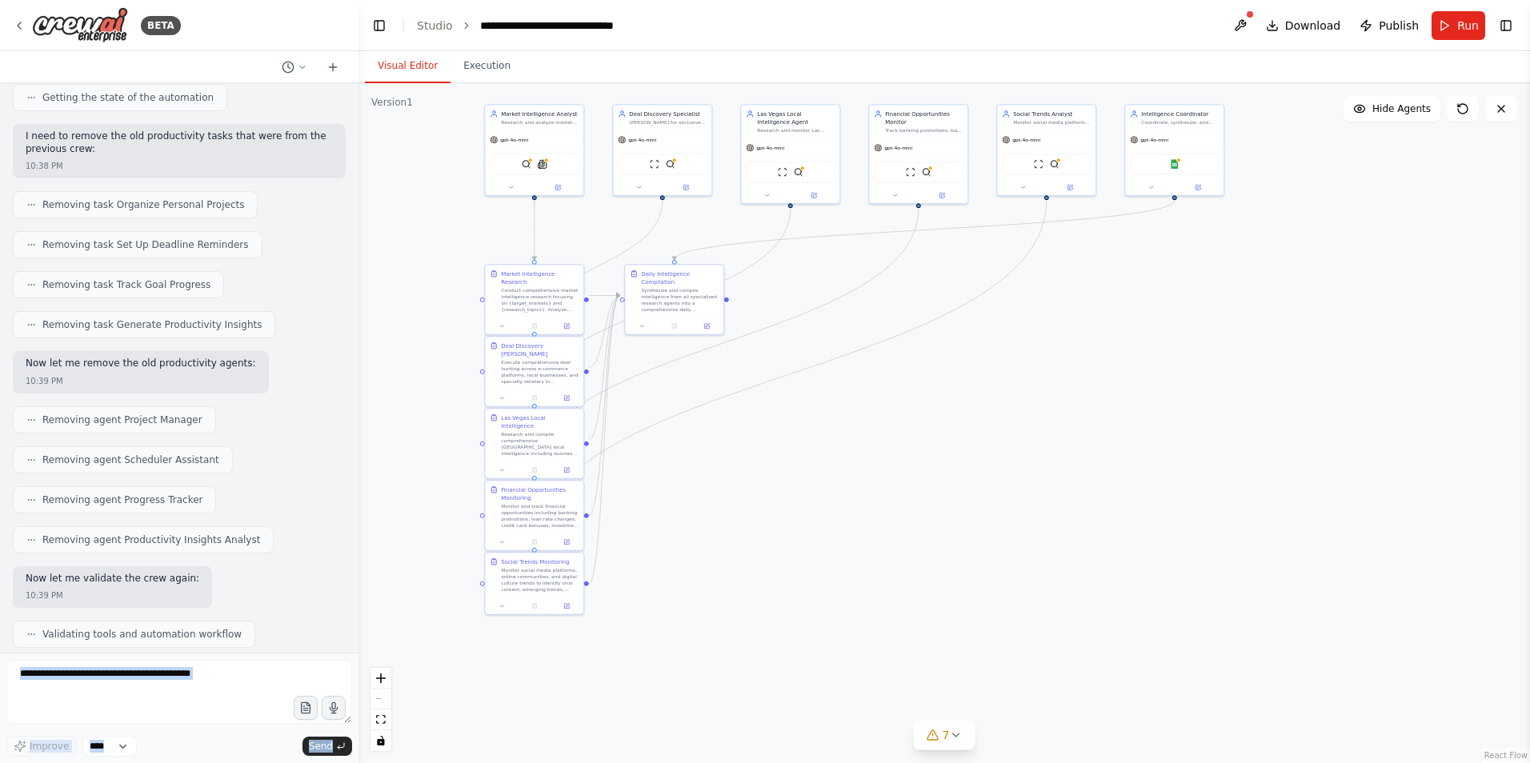
scroll to position [9410, 0]
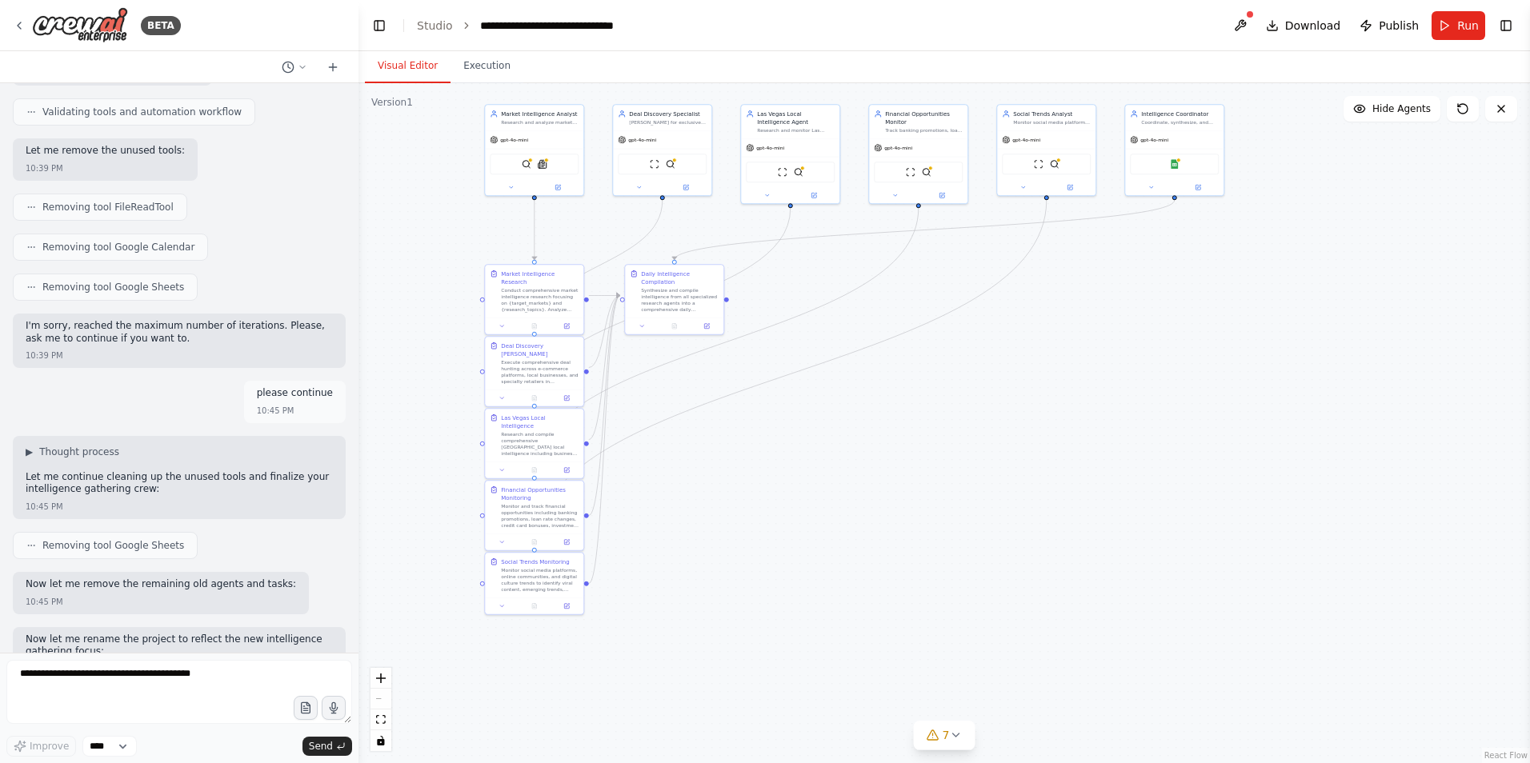
drag, startPoint x: 242, startPoint y: 610, endPoint x: 22, endPoint y: 284, distance: 393.6
drag, startPoint x: 22, startPoint y: 284, endPoint x: 26, endPoint y: 295, distance: 11.9
copy div "Loremipsu! D'si ametconsecte adipisc elit seddoeiusmodt Incid Utlaboreetdo Magn…"
